Goal: Transaction & Acquisition: Purchase product/service

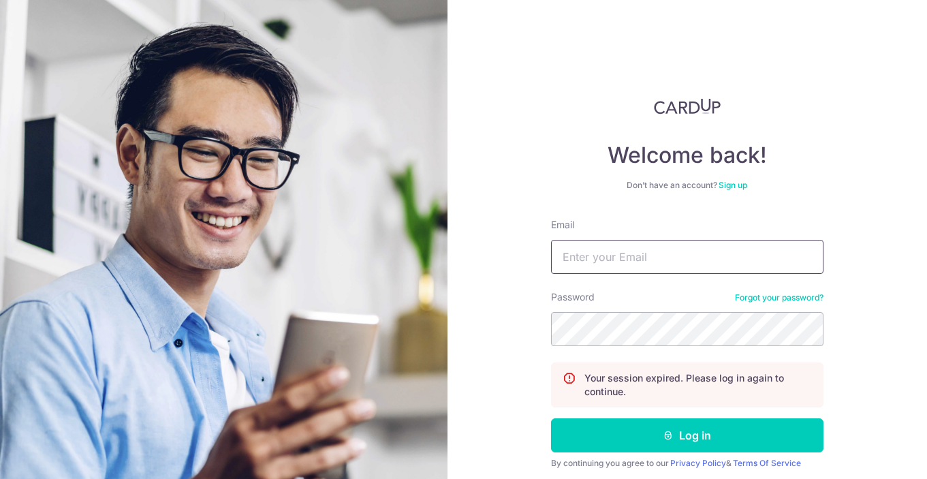
click at [634, 241] on input "Email" at bounding box center [687, 257] width 273 height 34
type input "[EMAIL_ADDRESS][DOMAIN_NAME]"
click at [551, 418] on button "Log in" at bounding box center [687, 435] width 273 height 34
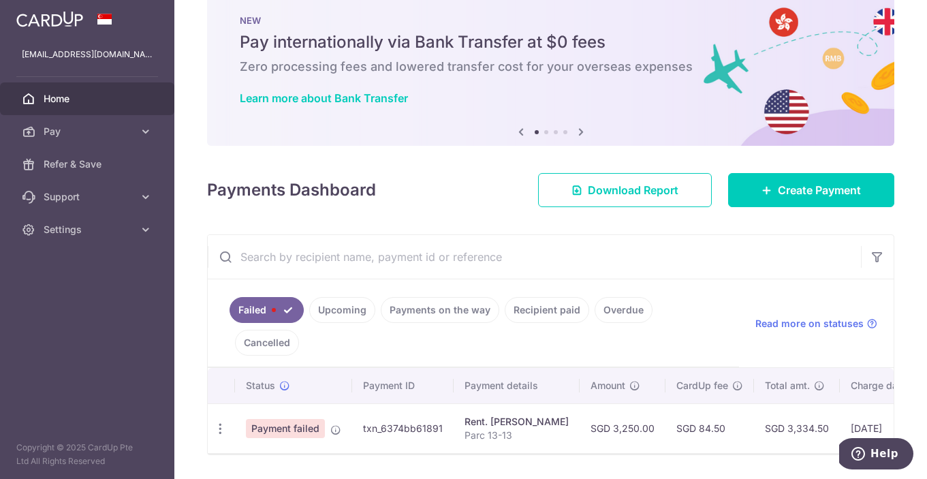
scroll to position [36, 0]
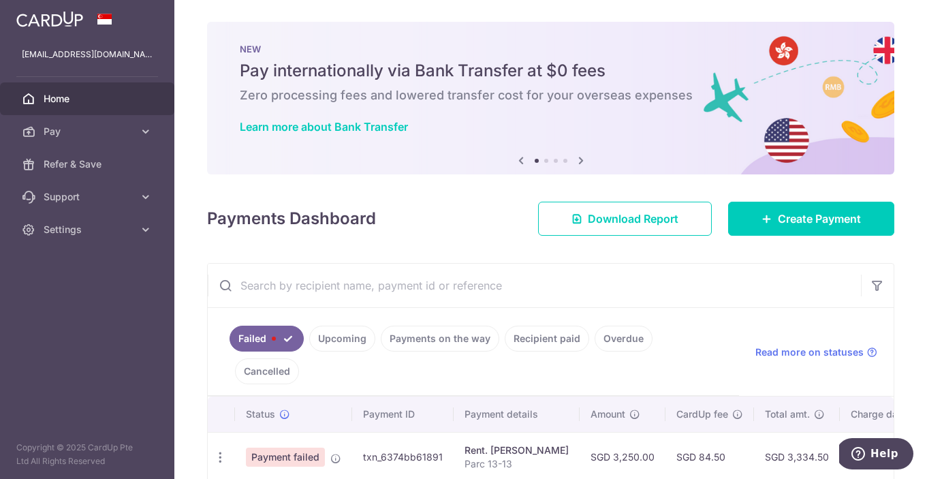
scroll to position [36, 0]
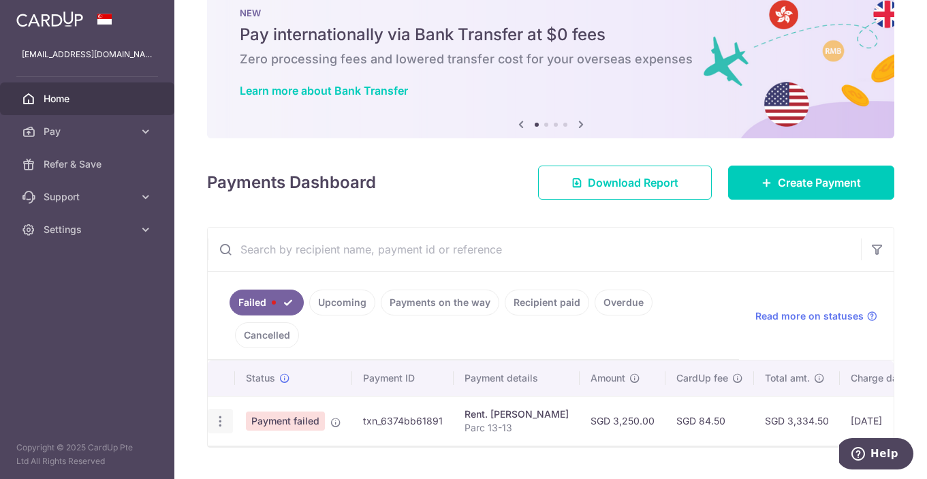
click at [221, 414] on icon "button" at bounding box center [220, 421] width 14 height 14
click at [414, 191] on div "Payments Dashboard Download Report Create Payment" at bounding box center [550, 180] width 687 height 40
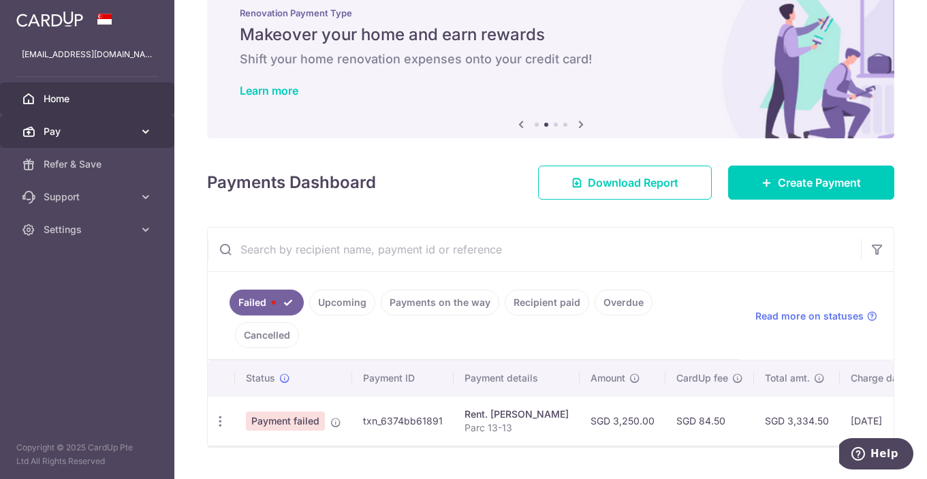
click at [137, 127] on link "Pay" at bounding box center [87, 131] width 174 height 33
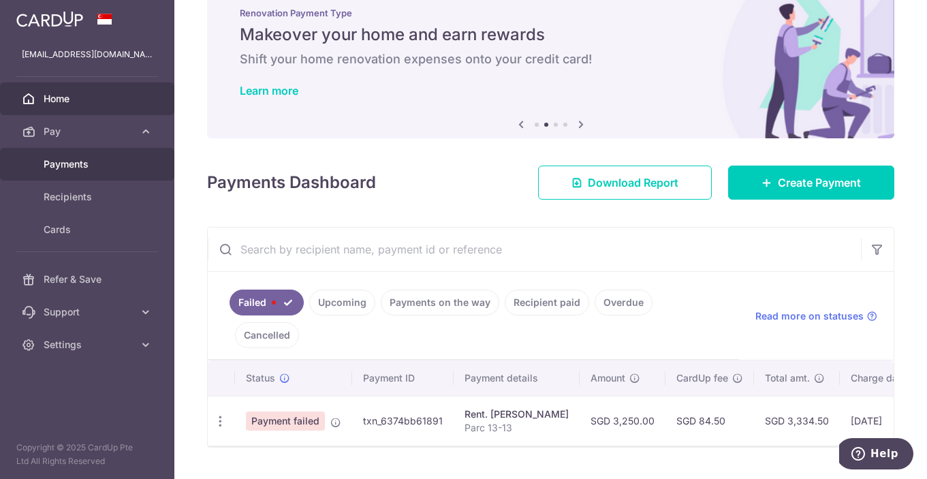
click at [114, 164] on span "Payments" at bounding box center [89, 164] width 90 height 14
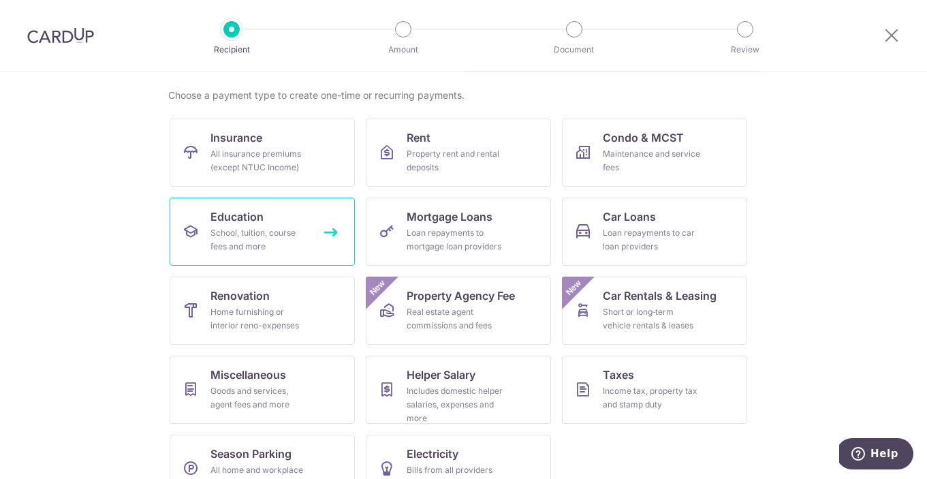
scroll to position [131, 0]
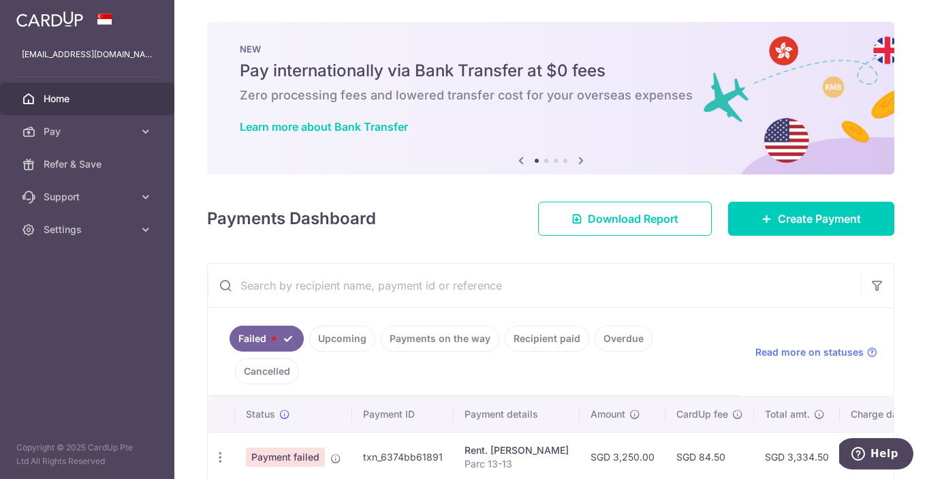
drag, startPoint x: 441, startPoint y: 425, endPoint x: 365, endPoint y: 430, distance: 76.5
click at [365, 432] on td "txn_6374bb61891" at bounding box center [403, 457] width 102 height 50
click at [424, 441] on td "txn_6374bb61891" at bounding box center [403, 457] width 102 height 50
drag, startPoint x: 440, startPoint y: 424, endPoint x: 362, endPoint y: 424, distance: 78.4
click at [362, 432] on td "txn_6374bb61891" at bounding box center [403, 457] width 102 height 50
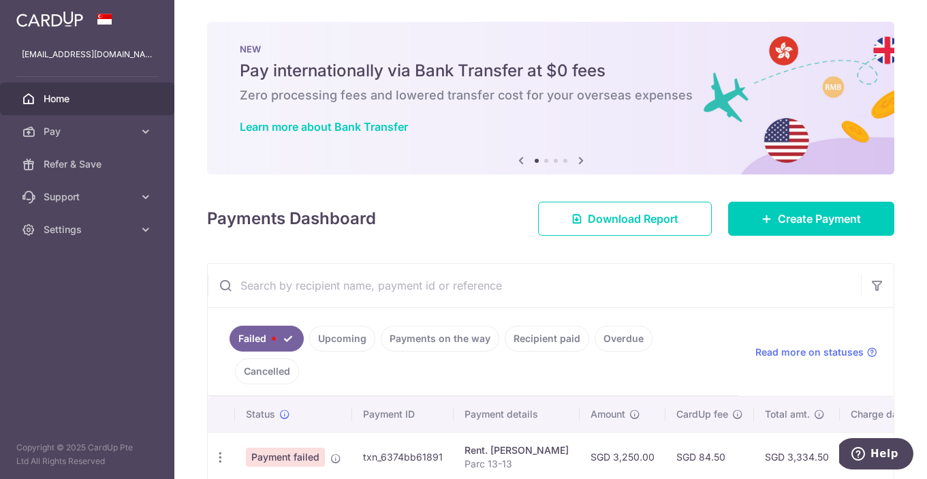
copy td "txn_6374bb61891"
click at [878, 455] on span "Help" at bounding box center [885, 454] width 28 height 12
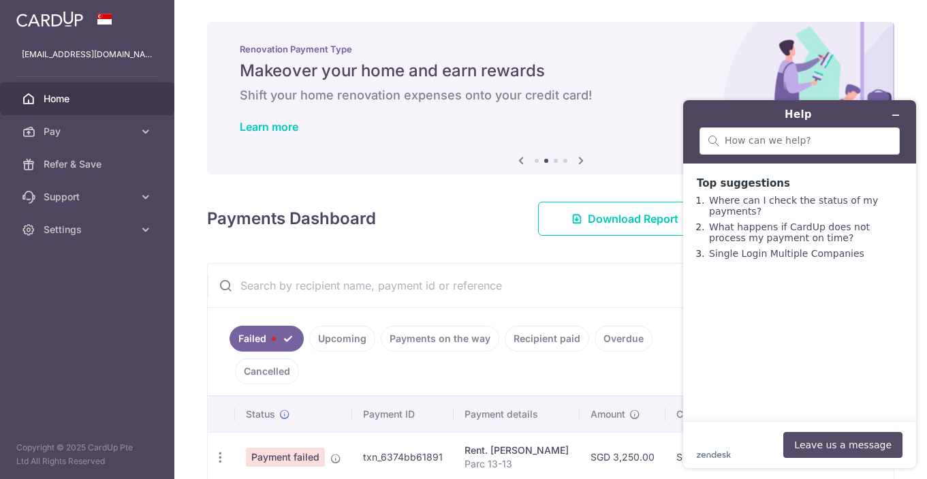
click at [823, 447] on button "Leave us a message" at bounding box center [843, 445] width 119 height 26
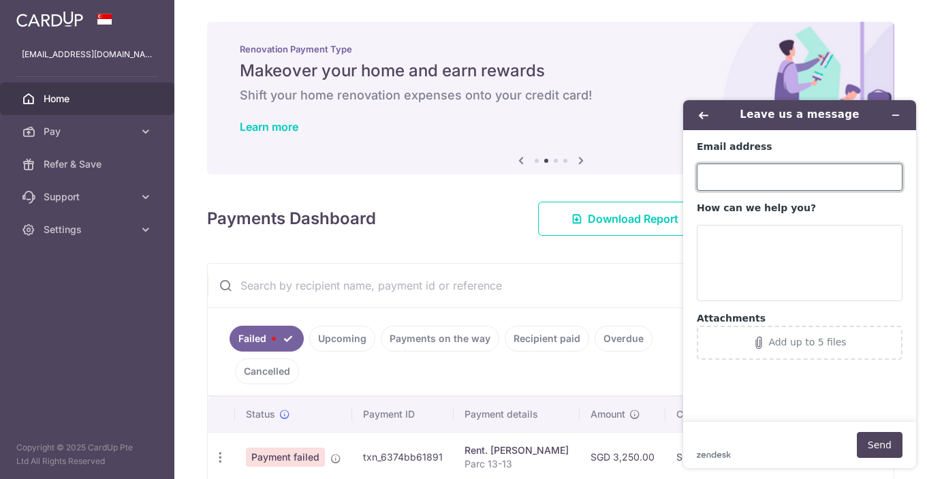
click at [747, 177] on input "Email address" at bounding box center [800, 177] width 206 height 27
type input "gervissa@yahoo.com.sg"
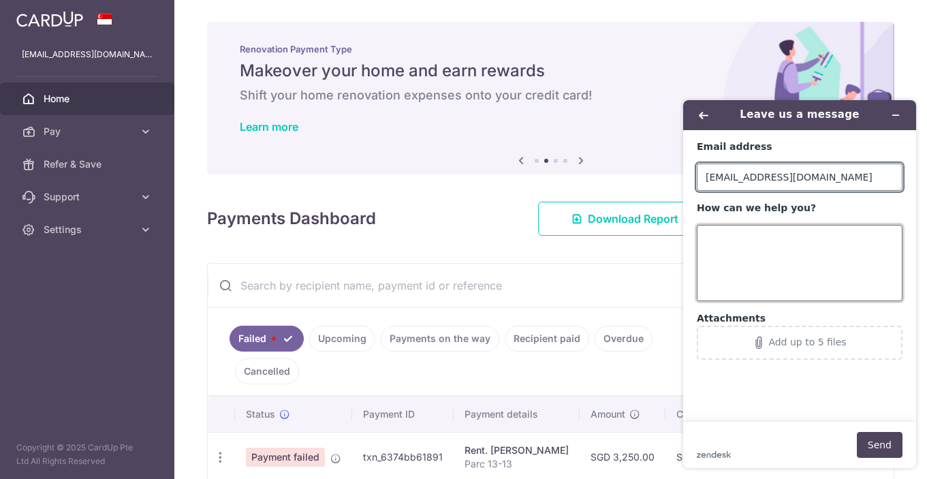
click at [747, 236] on textarea "How can we help you?" at bounding box center [800, 263] width 206 height 76
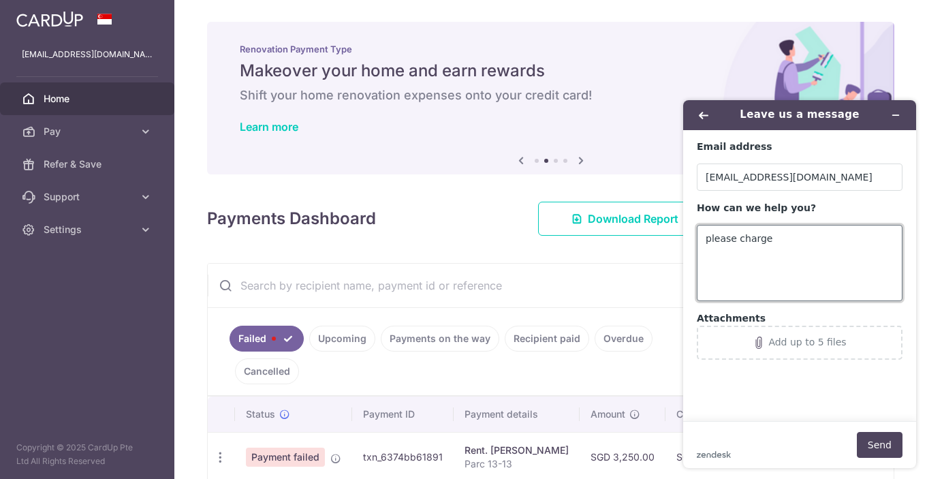
paste textarea "txn_6374bb61891"
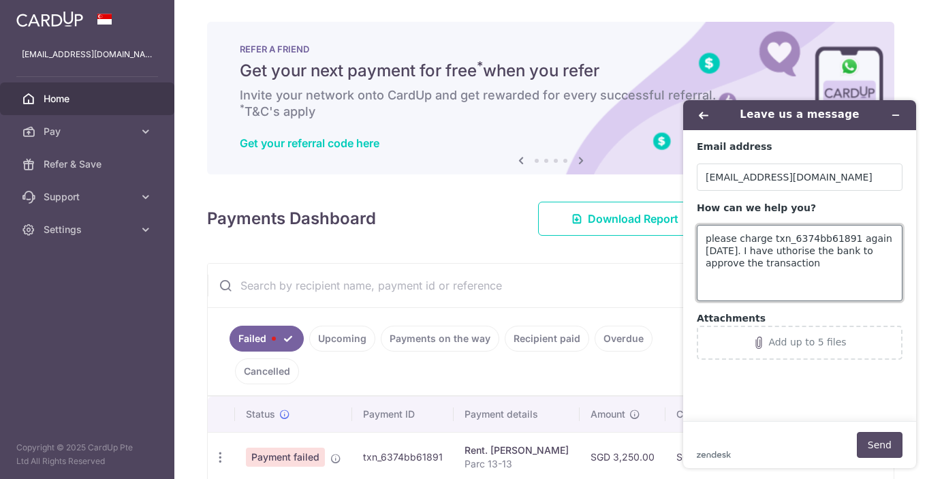
type textarea "please charge txn_6374bb61891 again within 2 days. I have uthorise the bank to …"
click at [889, 452] on button "Send" at bounding box center [880, 445] width 46 height 26
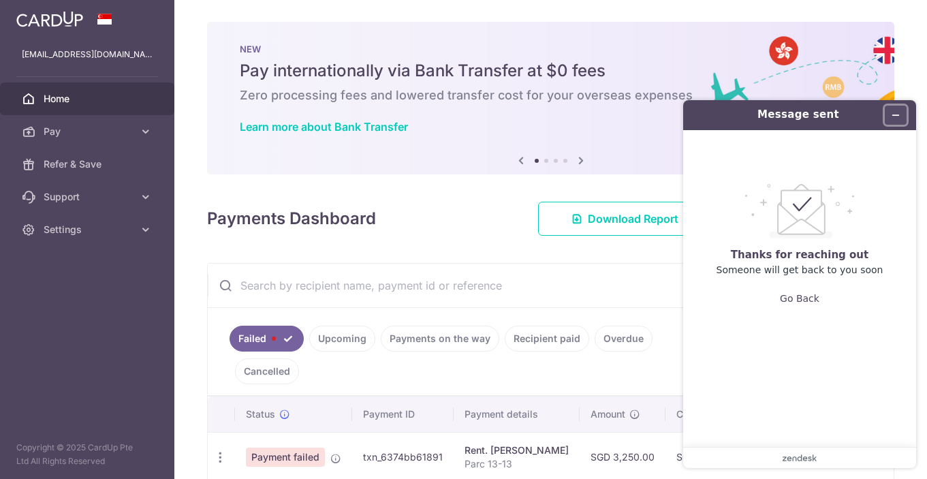
click at [890, 117] on button "Minimise widget" at bounding box center [896, 115] width 22 height 19
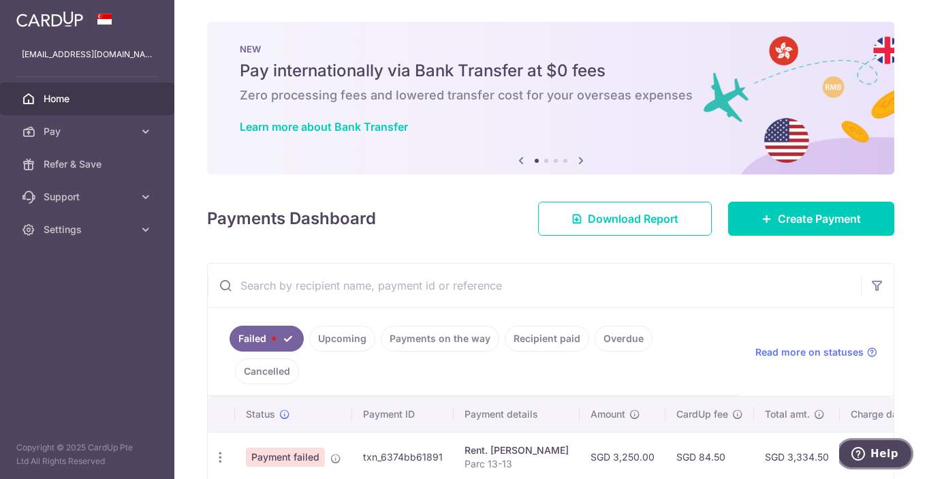
scroll to position [36, 0]
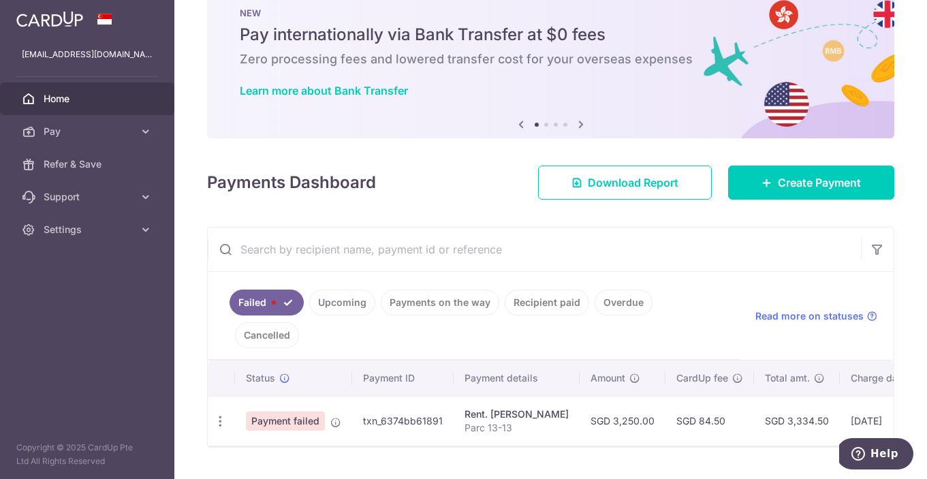
click at [344, 303] on link "Upcoming" at bounding box center [342, 303] width 66 height 26
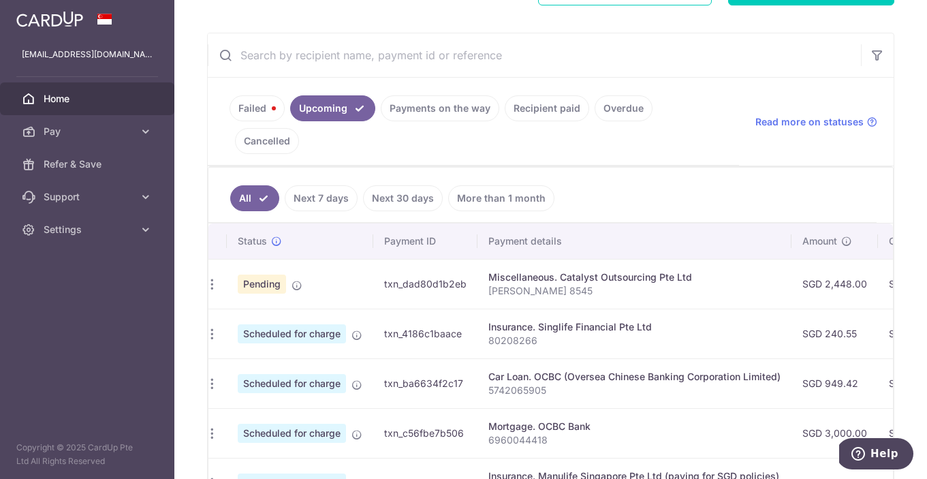
scroll to position [0, 0]
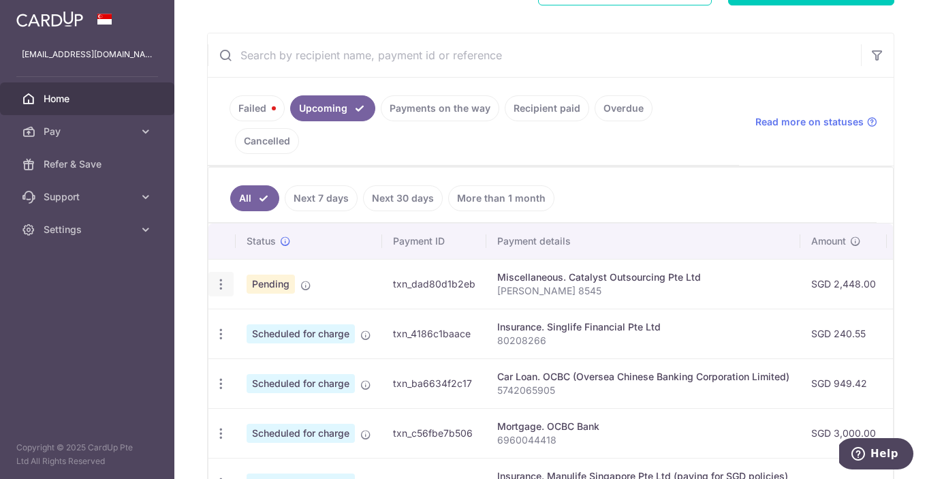
click at [223, 277] on icon "button" at bounding box center [221, 284] width 14 height 14
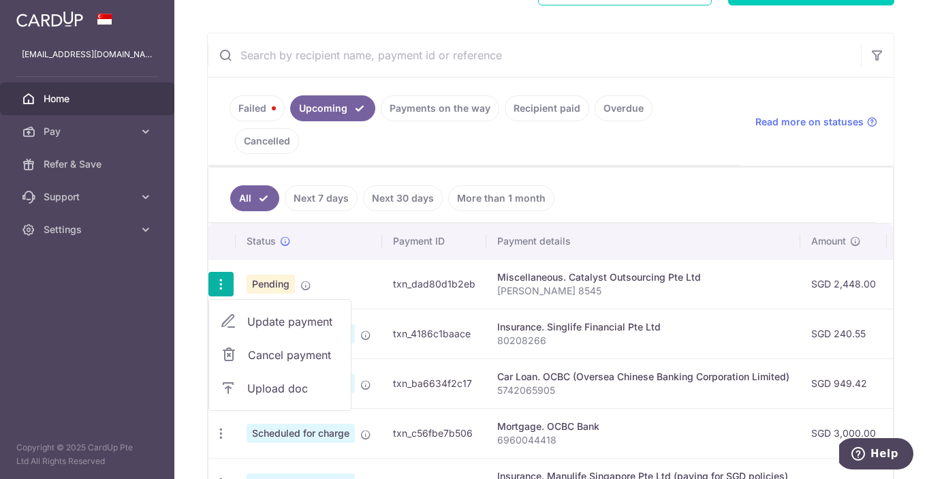
click at [266, 380] on span "Upload doc" at bounding box center [293, 388] width 93 height 16
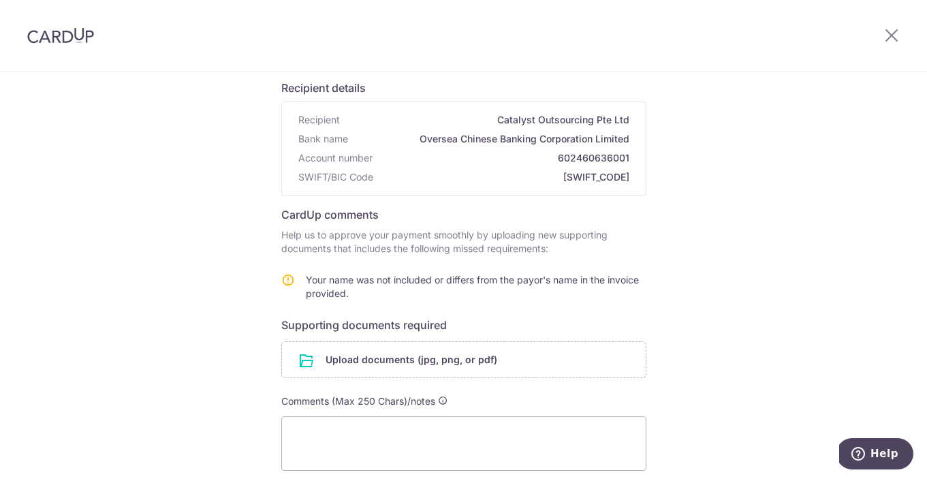
scroll to position [91, 0]
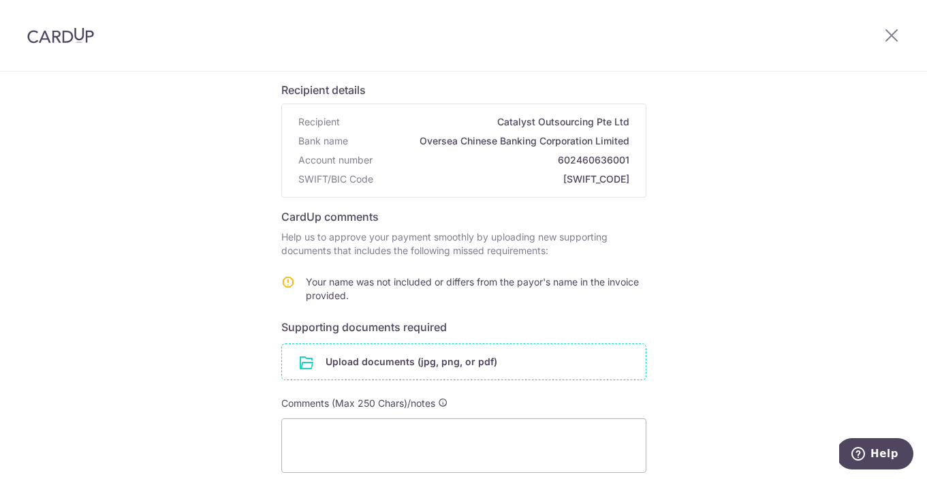
click at [467, 367] on input "file" at bounding box center [464, 361] width 364 height 35
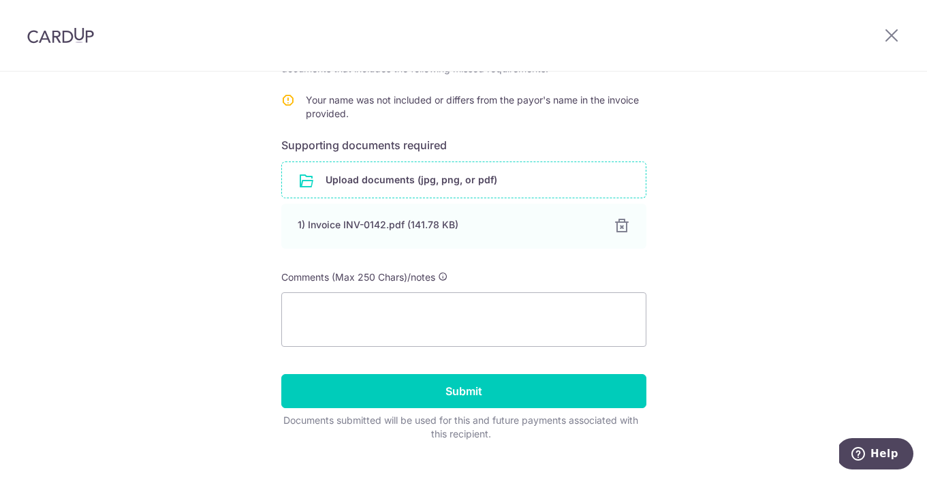
scroll to position [298, 0]
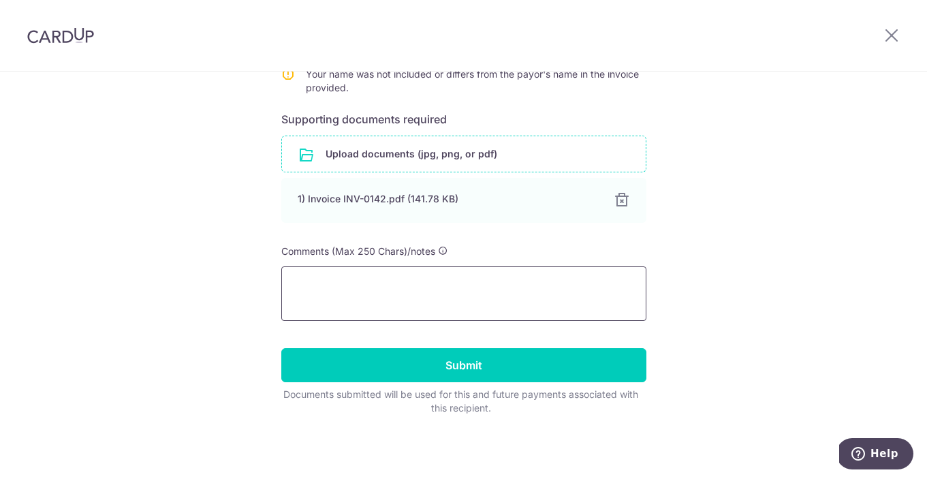
click at [416, 310] on textarea at bounding box center [463, 293] width 365 height 55
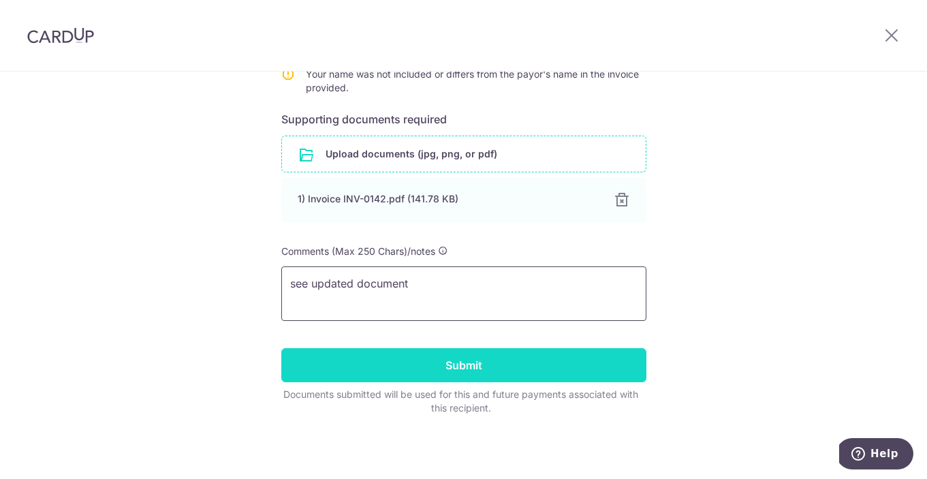
type textarea "see updated document"
click at [448, 370] on input "Submit" at bounding box center [463, 365] width 365 height 34
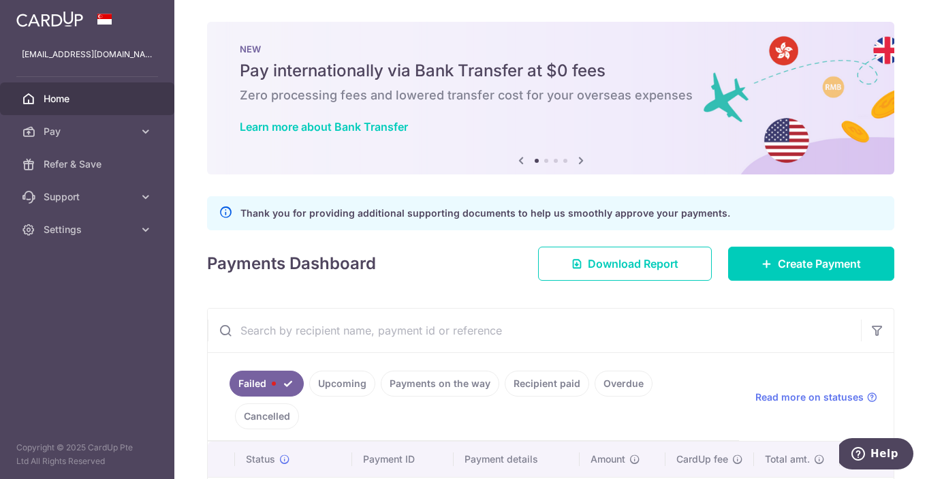
scroll to position [81, 0]
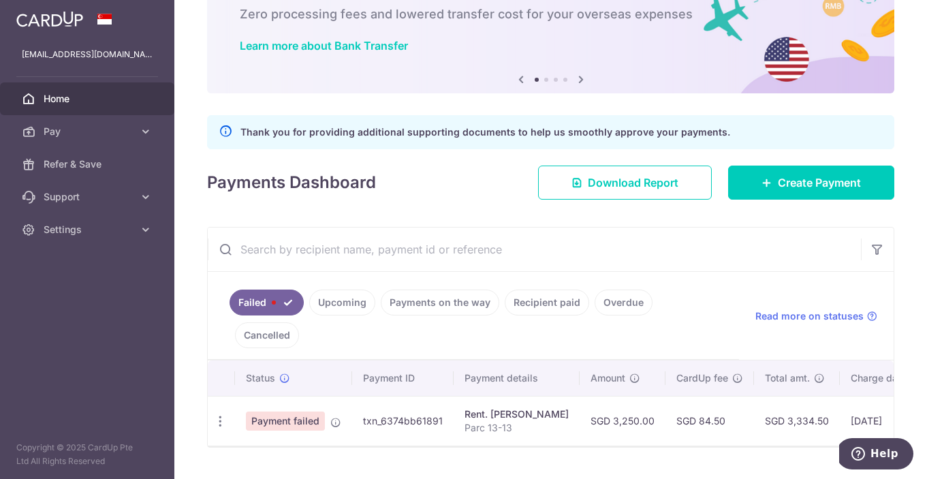
click at [331, 300] on link "Upcoming" at bounding box center [342, 303] width 66 height 26
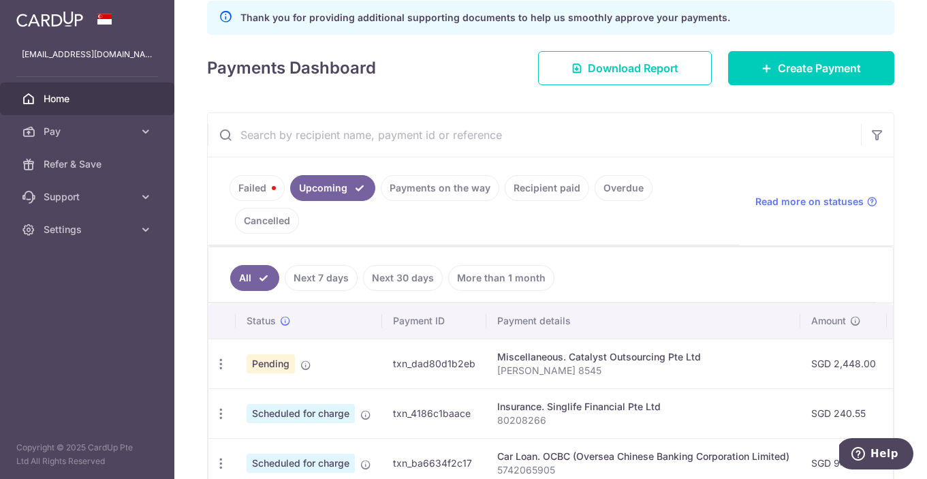
scroll to position [204, 0]
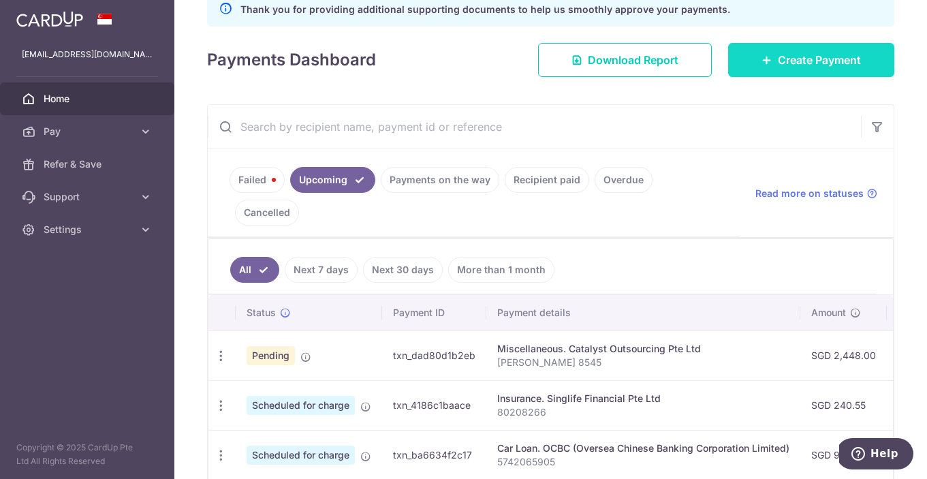
click at [770, 65] on icon at bounding box center [767, 60] width 11 height 11
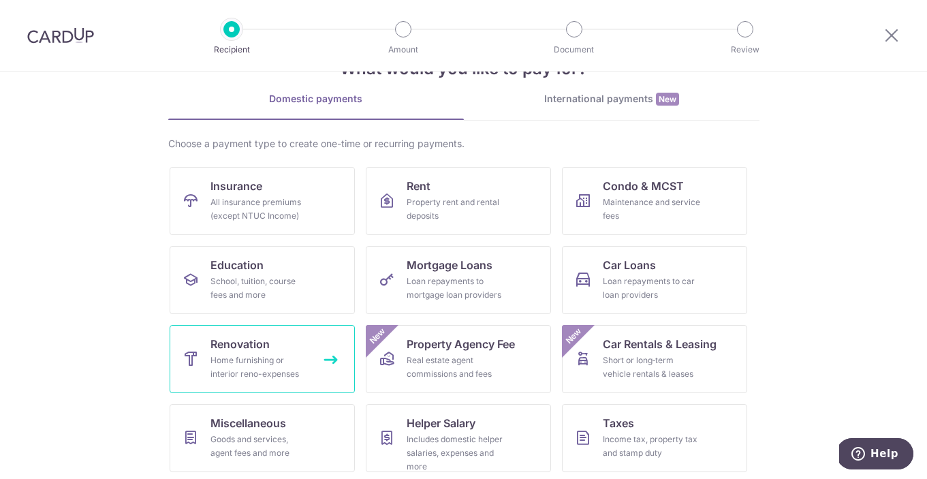
scroll to position [116, 0]
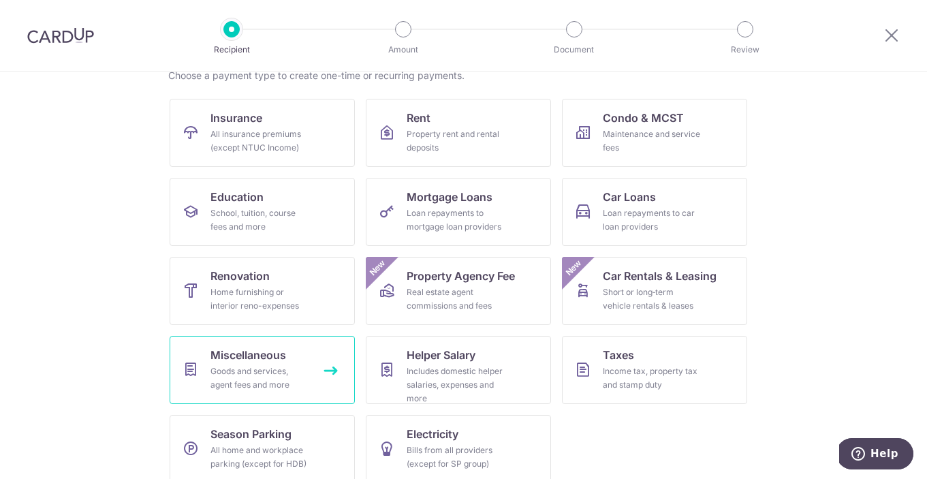
click at [241, 375] on div "Goods and services, agent fees and more" at bounding box center [260, 378] width 98 height 27
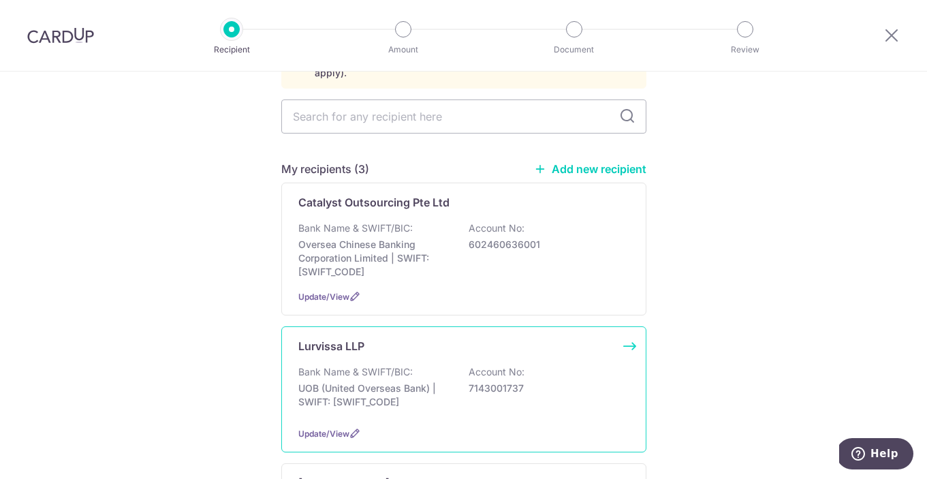
scroll to position [153, 0]
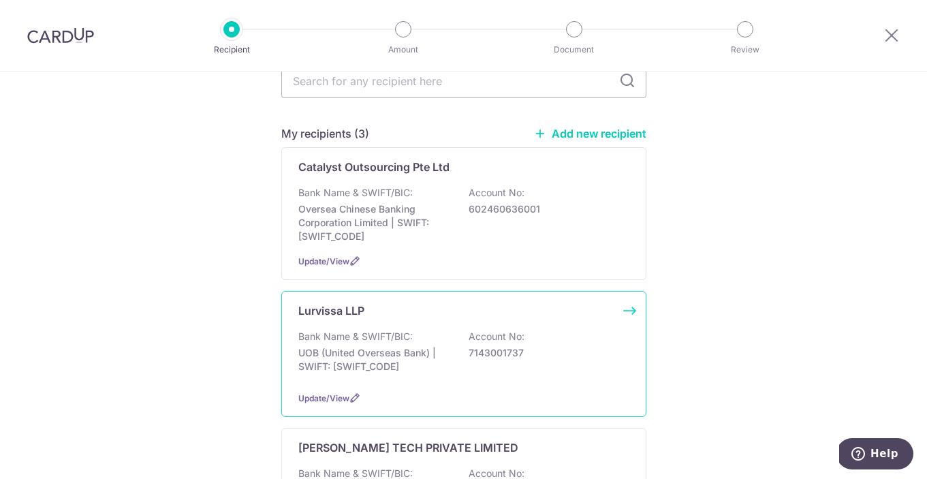
click at [393, 330] on p "Bank Name & SWIFT/BIC:" at bounding box center [355, 337] width 114 height 14
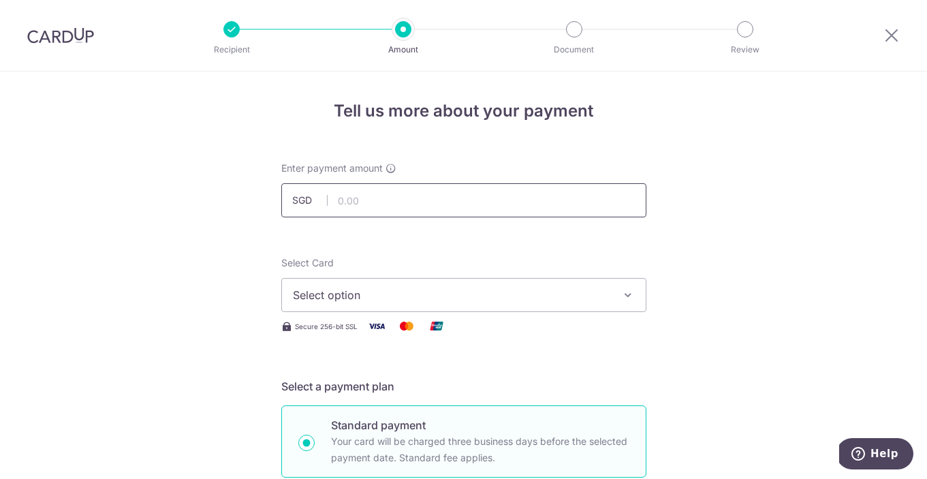
click at [456, 198] on input "text" at bounding box center [463, 200] width 365 height 34
type input "2,000.00"
click at [497, 289] on span "Select option" at bounding box center [452, 295] width 318 height 16
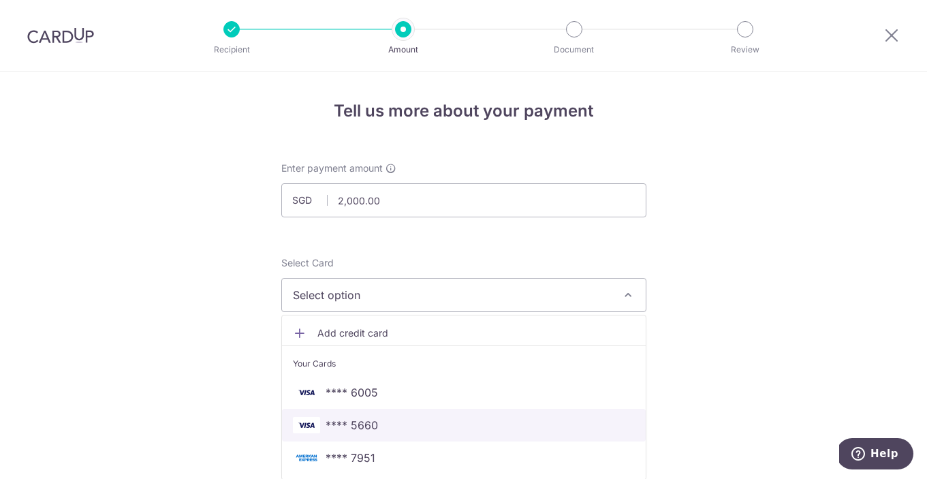
click at [420, 429] on span "**** 5660" at bounding box center [464, 425] width 342 height 16
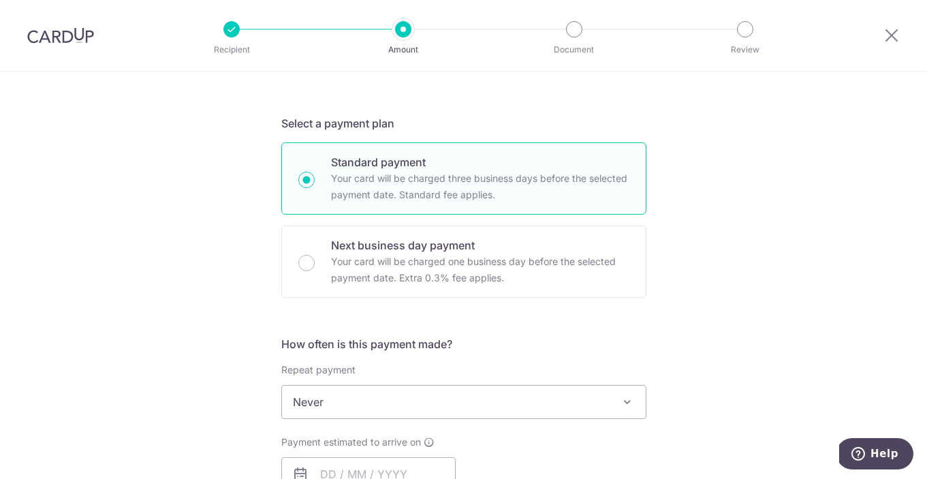
scroll to position [399, 0]
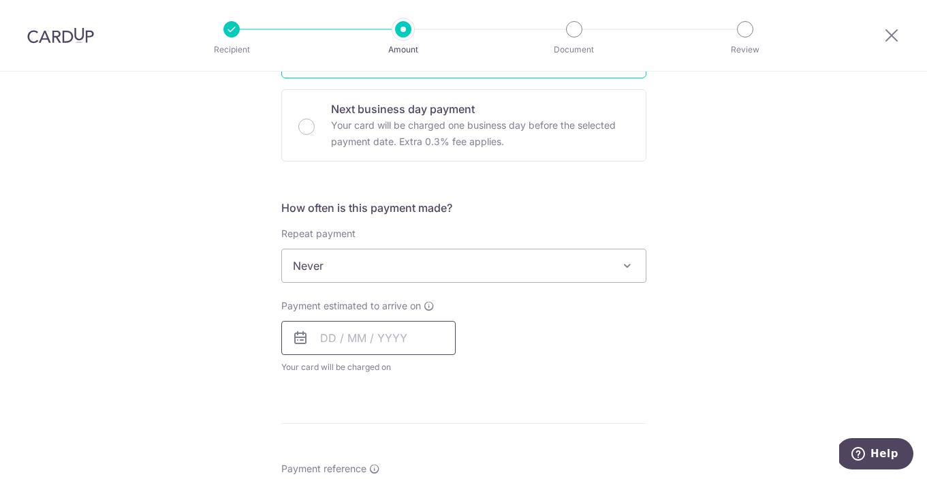
click at [405, 343] on input "text" at bounding box center [368, 338] width 174 height 34
click at [514, 328] on div "Payment estimated to arrive on Prev Next Aug Sep Oct Nov Dec 2025 2026 2027 202…" at bounding box center [464, 336] width 382 height 75
click at [401, 333] on input "text" at bounding box center [368, 338] width 174 height 34
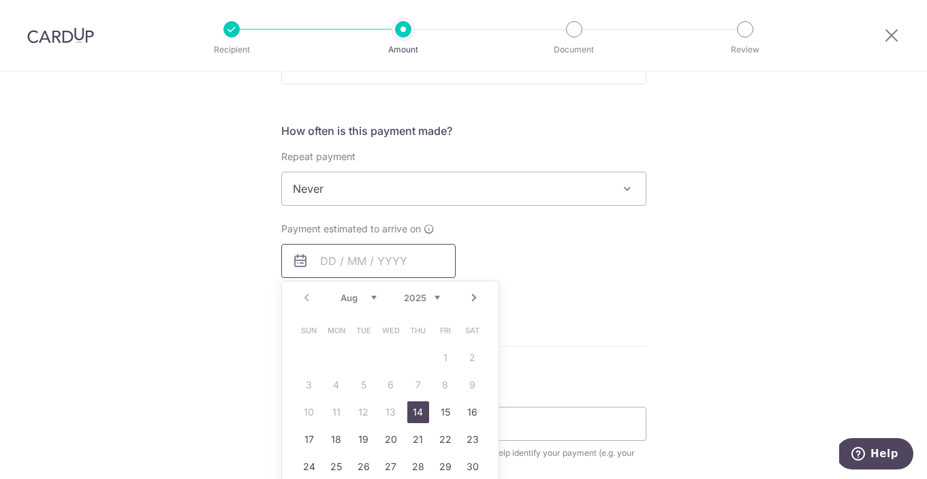
scroll to position [484, 0]
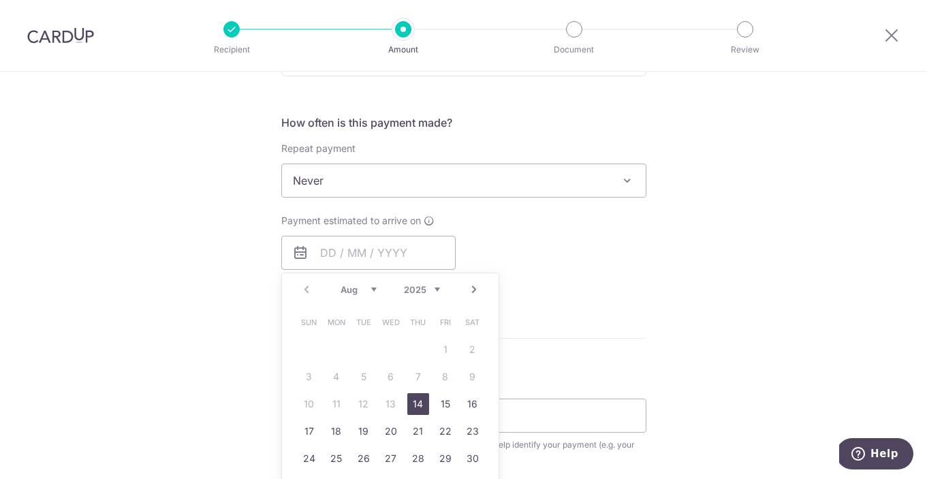
click at [416, 407] on link "14" at bounding box center [418, 404] width 22 height 22
type input "[DATE]"
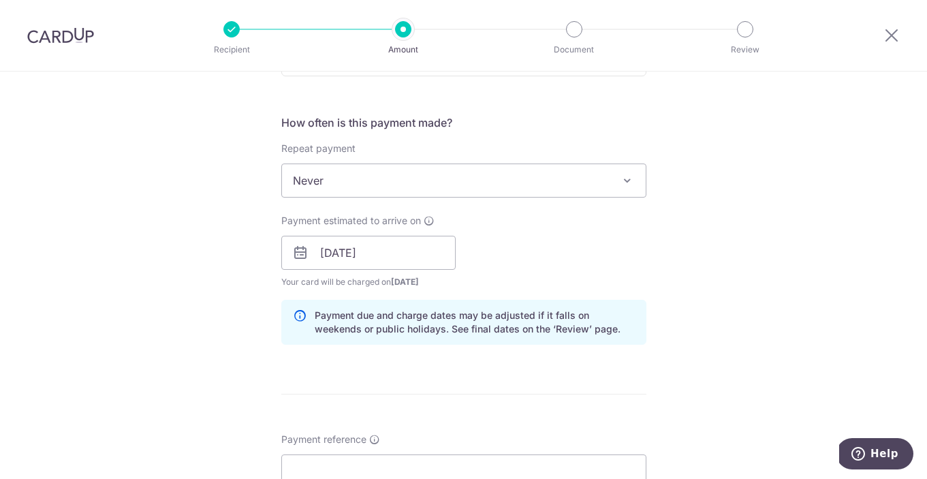
click at [439, 380] on form "Enter payment amount SGD 2,000.00 2000.00 Select Card **** 5660 Add credit card…" at bounding box center [463, 244] width 365 height 1134
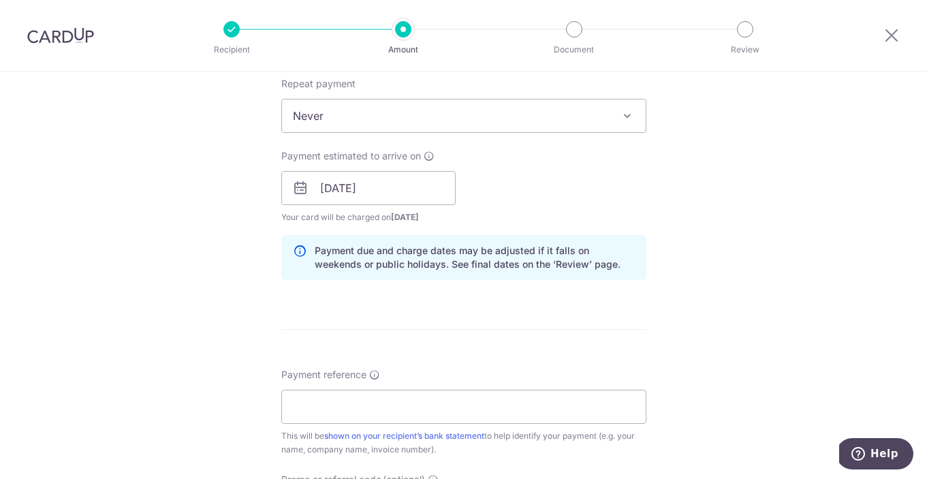
scroll to position [565, 0]
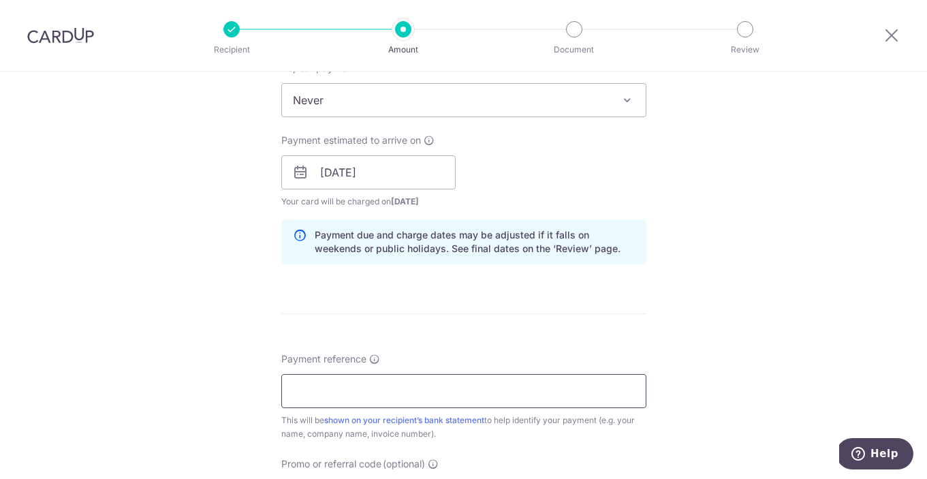
click at [438, 382] on input "Payment reference" at bounding box center [463, 391] width 365 height 34
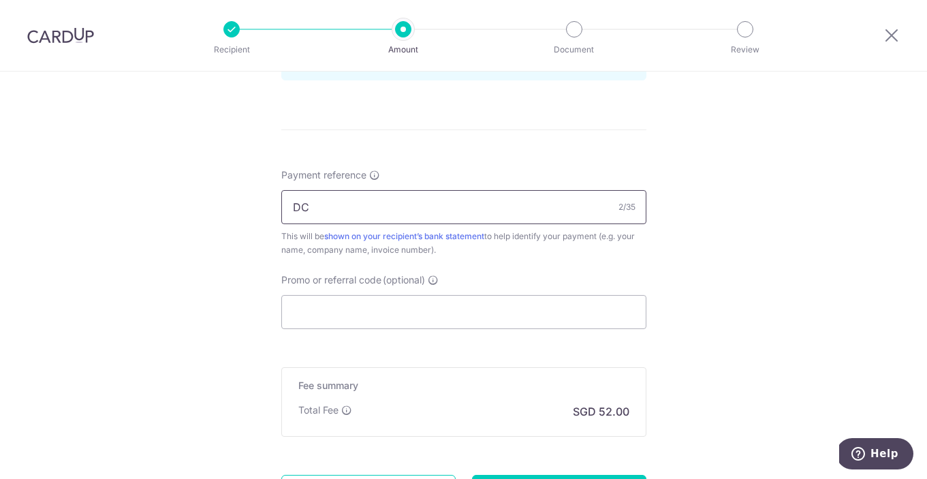
scroll to position [808, 0]
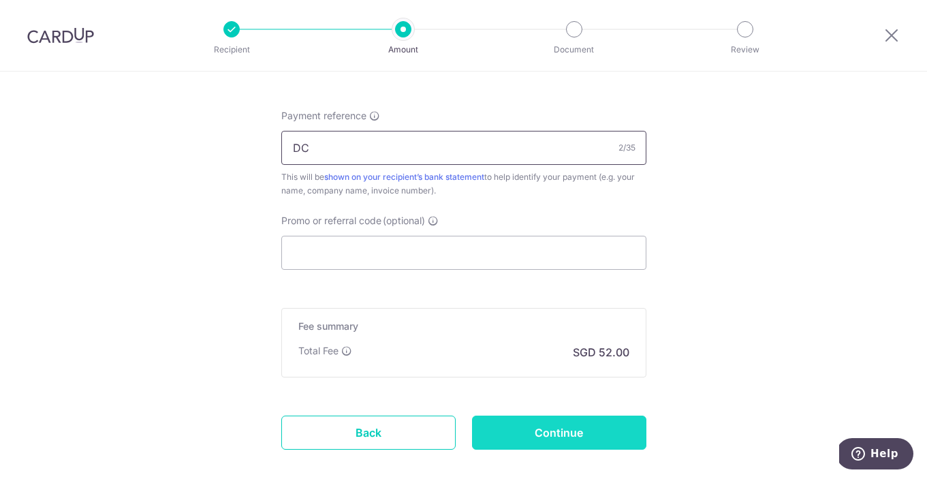
type input "DC"
click at [521, 429] on input "Continue" at bounding box center [559, 433] width 174 height 34
type input "Create Schedule"
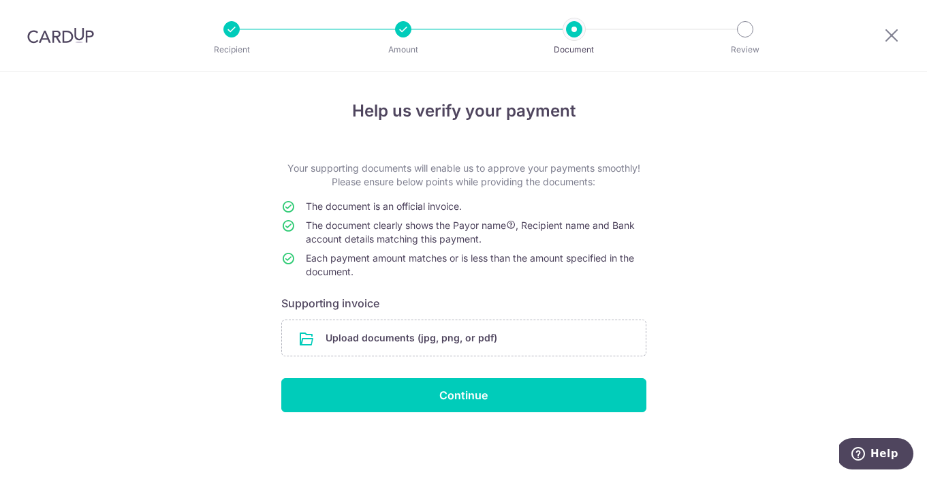
click at [508, 314] on form "Your supporting documents will enable us to approve your payments smoothly! Ple…" at bounding box center [463, 286] width 365 height 251
click at [498, 338] on input "file" at bounding box center [464, 337] width 364 height 35
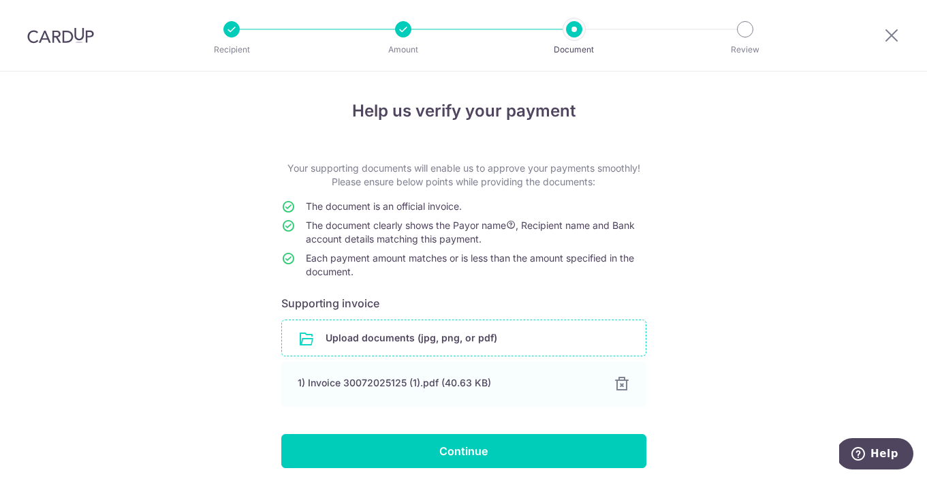
scroll to position [53, 0]
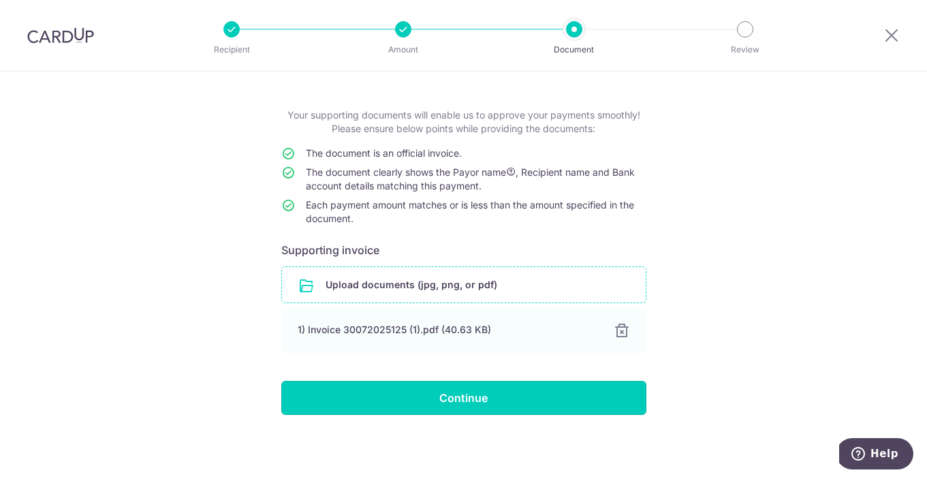
click at [377, 392] on input "Continue" at bounding box center [463, 398] width 365 height 34
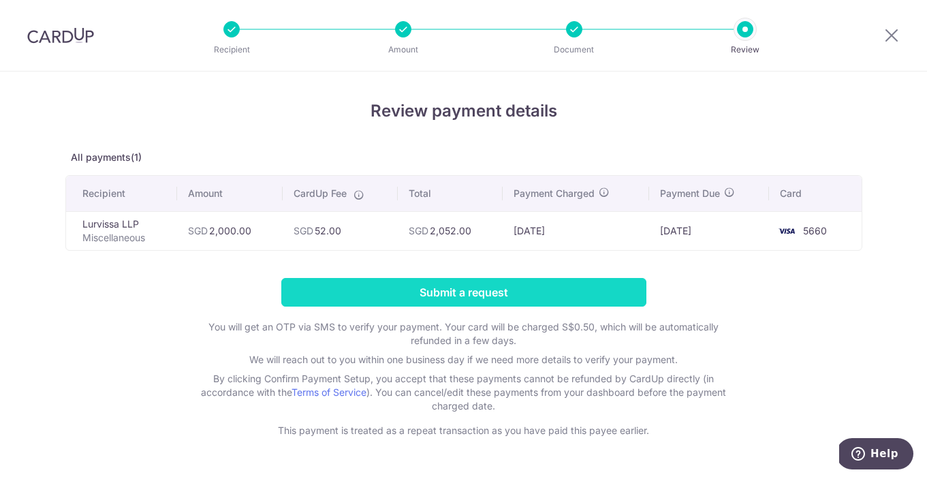
click at [424, 290] on input "Submit a request" at bounding box center [463, 292] width 365 height 29
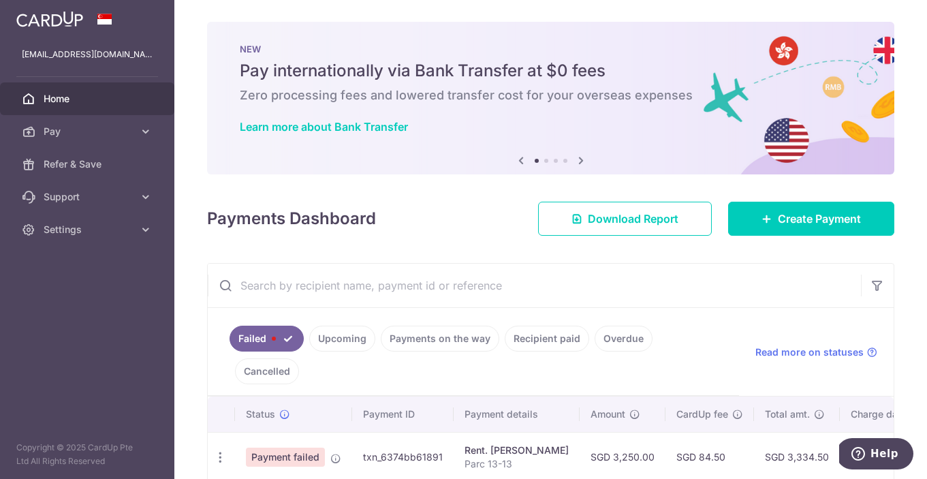
scroll to position [0, 198]
